Goal: Download file/media

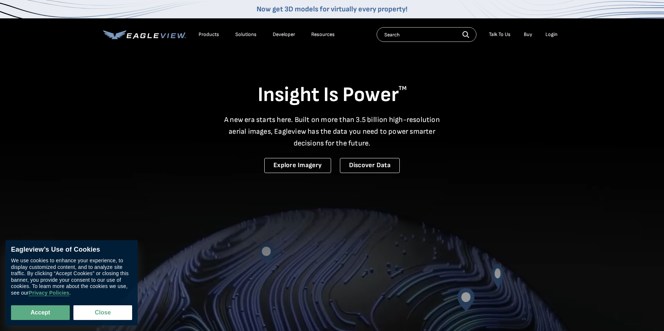
click at [553, 36] on div "Login" at bounding box center [551, 34] width 12 height 7
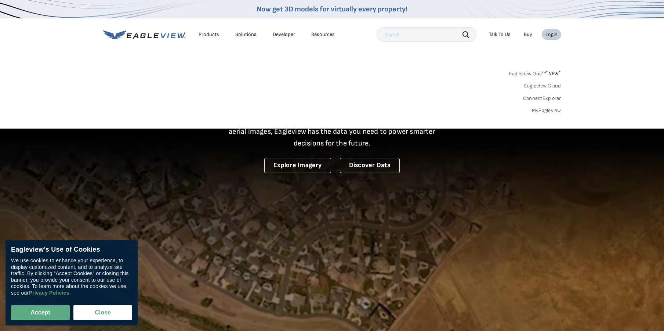
click at [543, 110] on link "MyEagleview" at bounding box center [546, 110] width 29 height 7
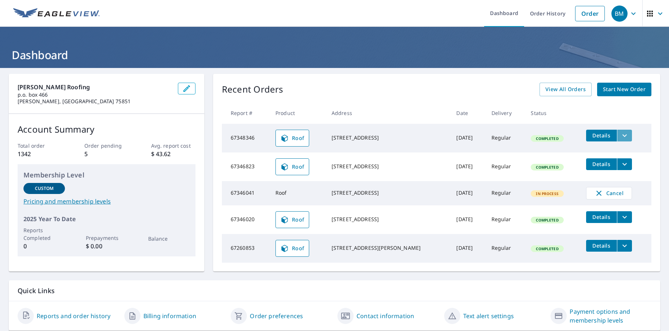
click at [621, 136] on icon "filesDropdownBtn-67348346" at bounding box center [625, 135] width 9 height 9
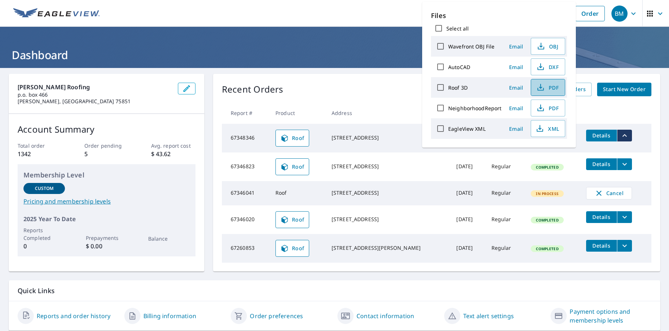
click at [558, 88] on span "PDF" at bounding box center [547, 87] width 23 height 9
